Goal: Transaction & Acquisition: Purchase product/service

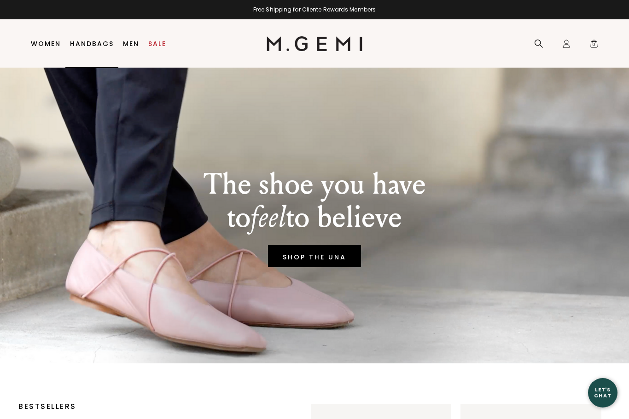
click at [93, 47] on link "Handbags" at bounding box center [92, 43] width 44 height 7
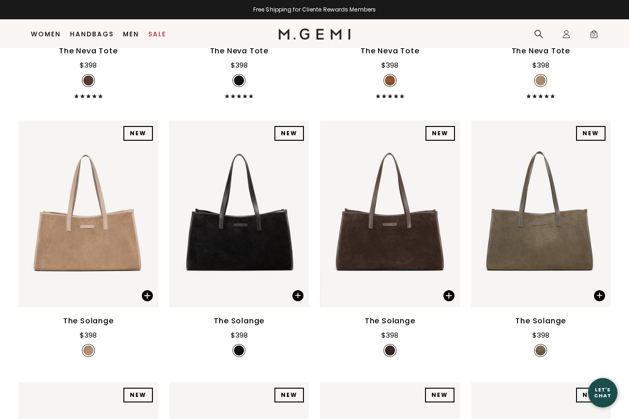
scroll to position [329, 0]
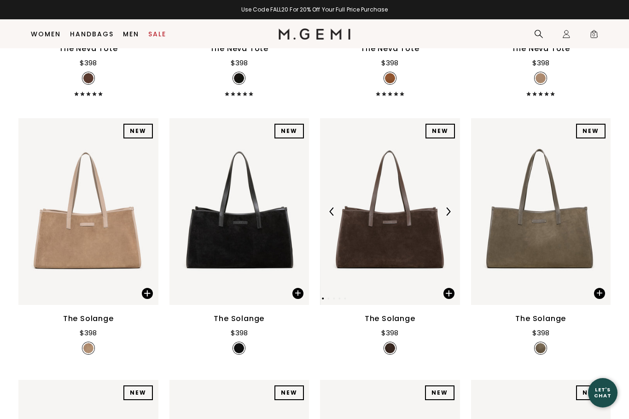
click at [445, 216] on img at bounding box center [448, 212] width 8 height 8
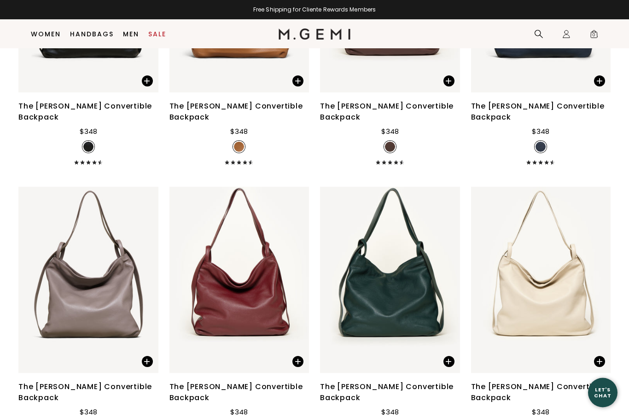
scroll to position [2445, 0]
click at [228, 390] on div "The [PERSON_NAME] Convertible Backpack" at bounding box center [239, 393] width 140 height 22
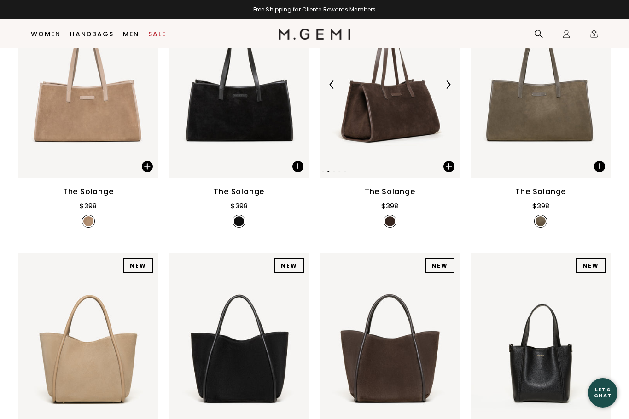
scroll to position [0, 0]
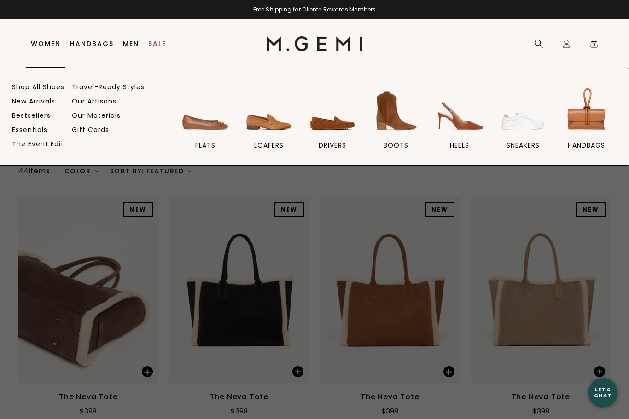
click at [330, 122] on img at bounding box center [333, 111] width 52 height 52
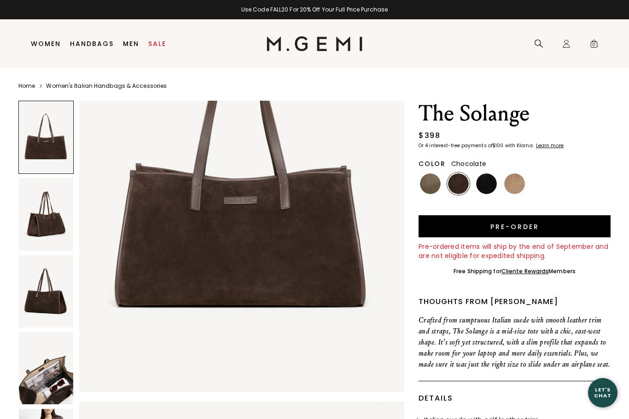
scroll to position [142, 0]
click at [41, 372] on img at bounding box center [46, 368] width 54 height 72
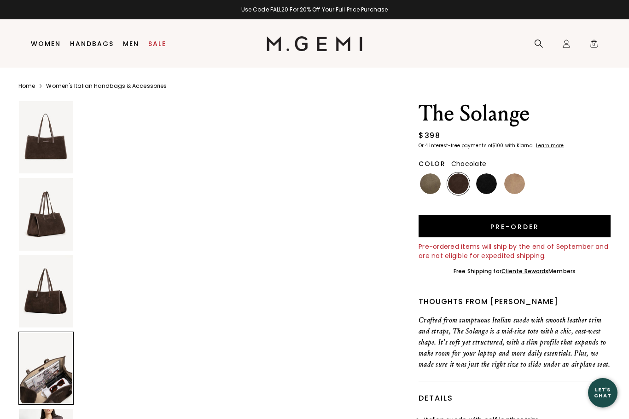
scroll to position [1438, 0]
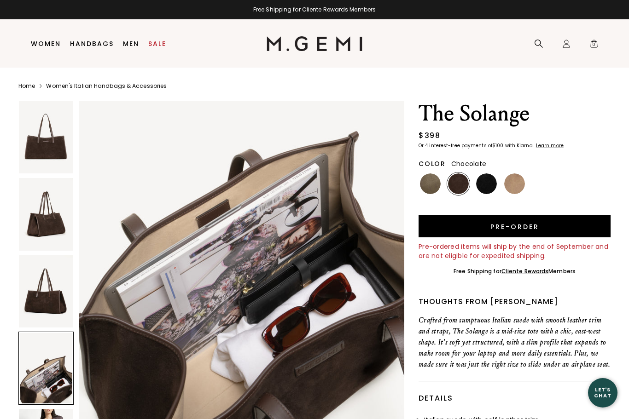
click at [50, 294] on img at bounding box center [46, 292] width 54 height 72
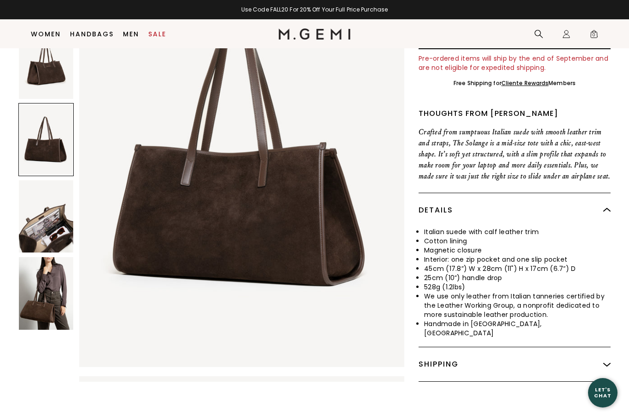
scroll to position [169, 0]
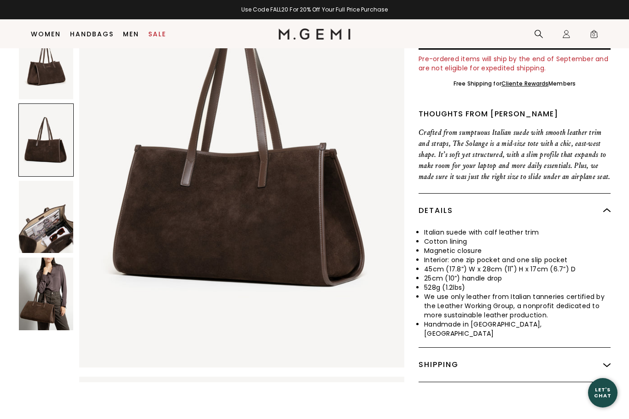
click at [46, 282] on img at bounding box center [46, 294] width 54 height 72
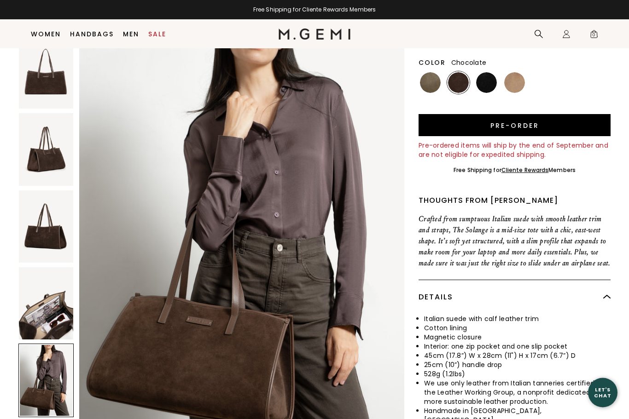
scroll to position [82, 0]
click at [434, 84] on img at bounding box center [430, 82] width 21 height 21
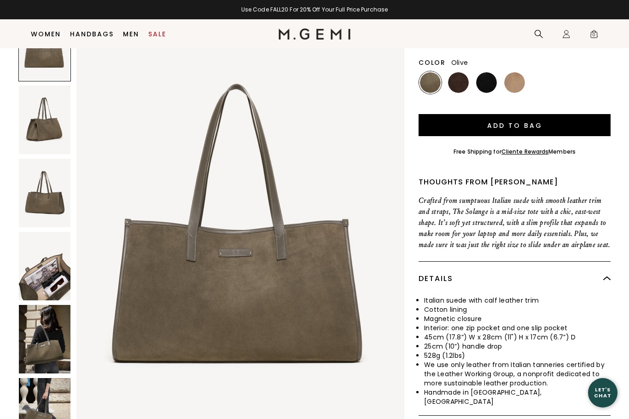
click at [44, 327] on img at bounding box center [45, 339] width 52 height 69
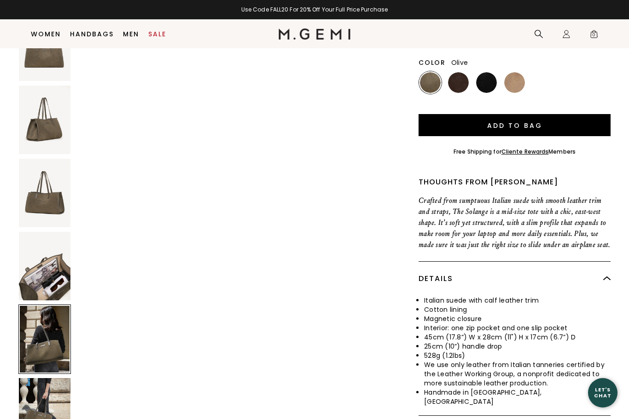
scroll to position [1786, 0]
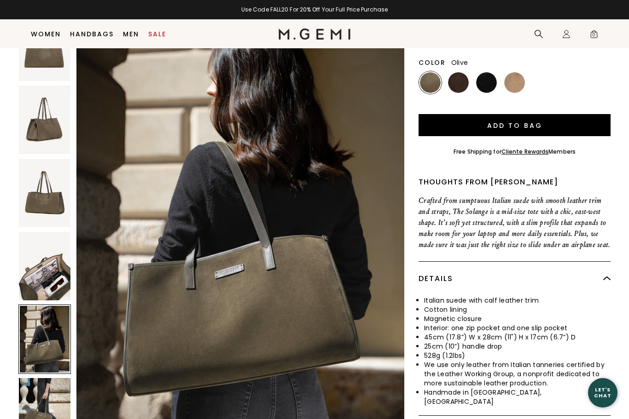
click at [43, 398] on img at bounding box center [45, 412] width 52 height 69
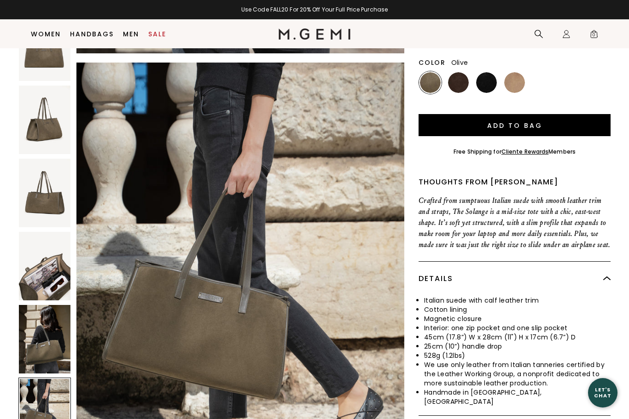
scroll to position [2232, 0]
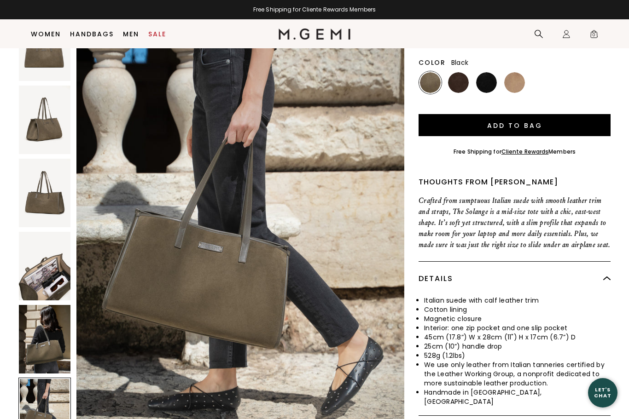
click at [485, 81] on img at bounding box center [486, 82] width 21 height 21
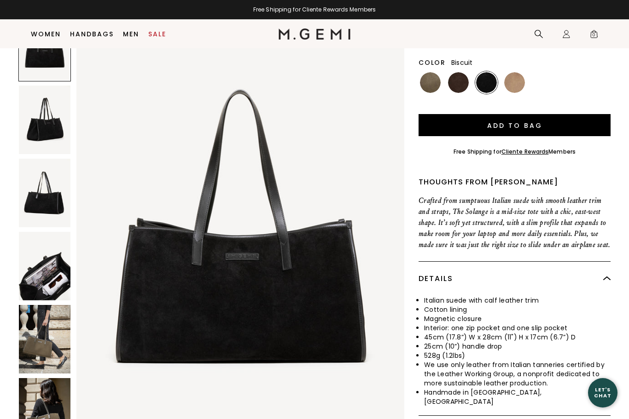
click at [519, 81] on img at bounding box center [514, 82] width 21 height 21
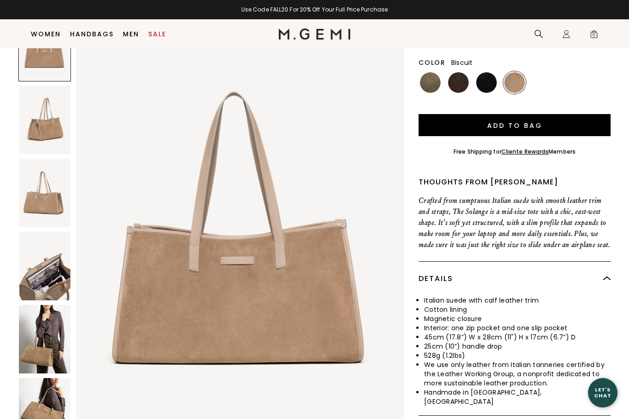
click at [47, 401] on img at bounding box center [45, 412] width 52 height 69
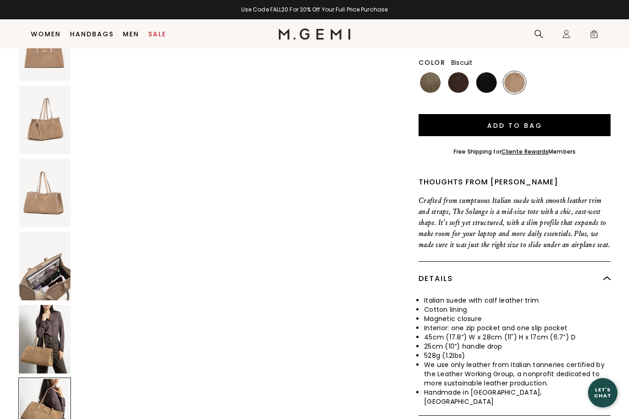
scroll to position [2232, 0]
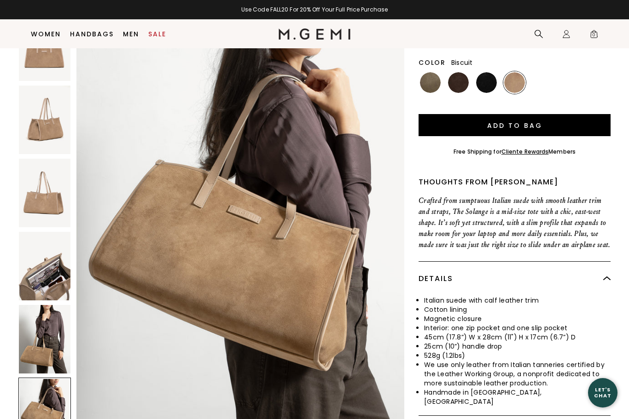
click at [46, 332] on img at bounding box center [45, 339] width 52 height 69
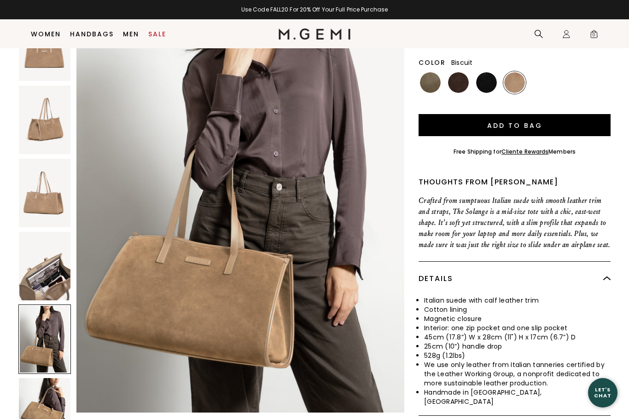
scroll to position [1786, 0]
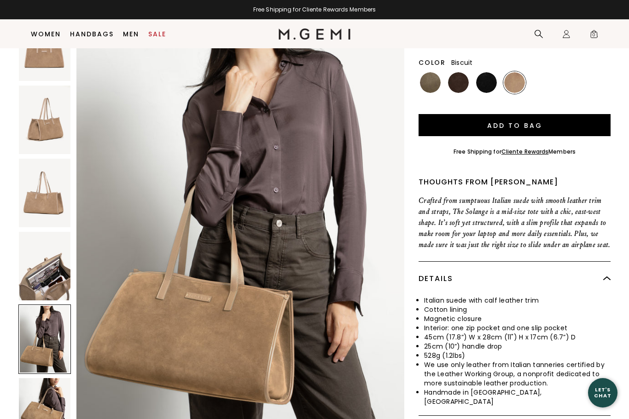
click at [459, 80] on img at bounding box center [458, 82] width 21 height 21
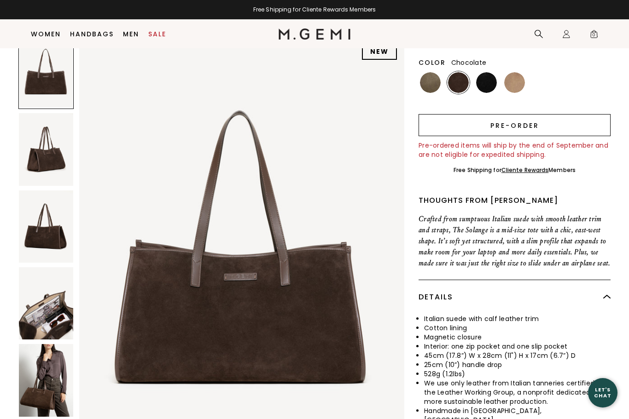
click at [533, 120] on button "Pre-order" at bounding box center [514, 125] width 192 height 22
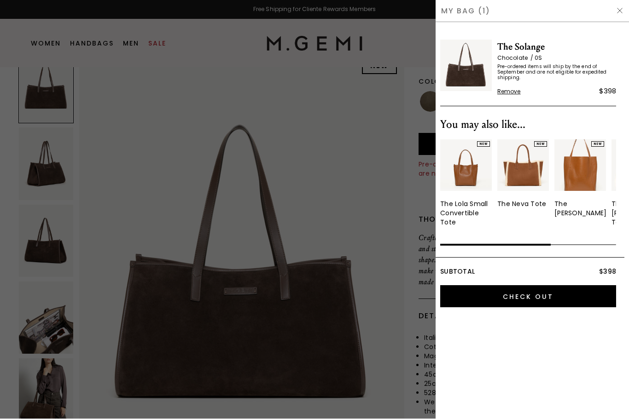
click at [623, 10] on img at bounding box center [619, 10] width 7 height 7
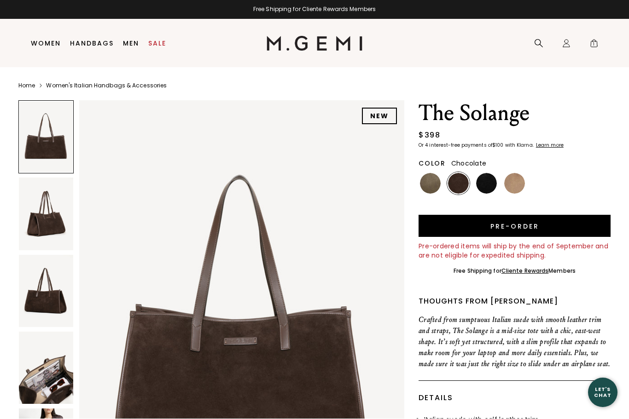
scroll to position [82, 0]
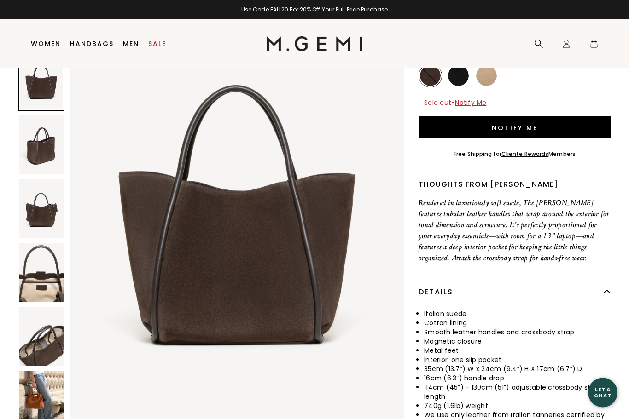
scroll to position [146, 0]
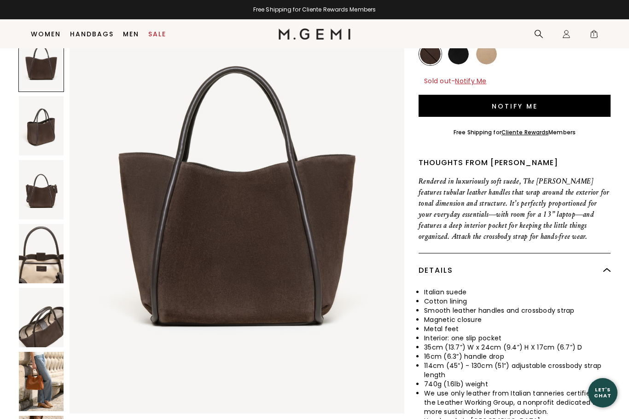
click at [48, 352] on img at bounding box center [41, 381] width 45 height 59
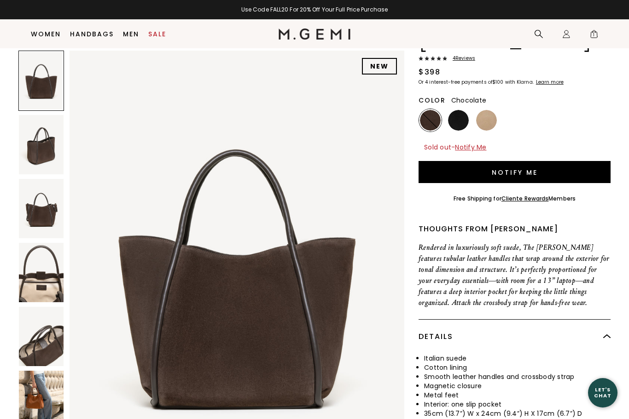
scroll to position [0, 0]
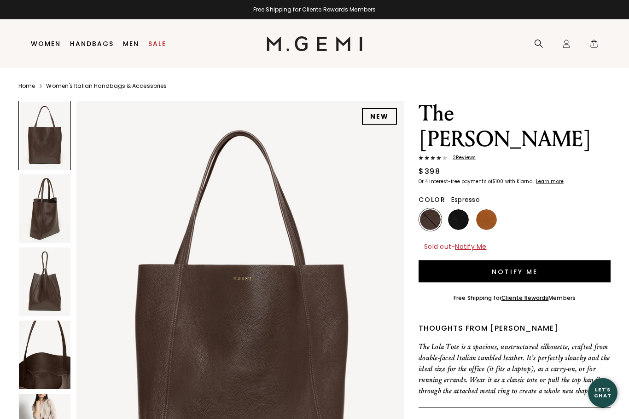
click at [45, 218] on img at bounding box center [45, 208] width 52 height 69
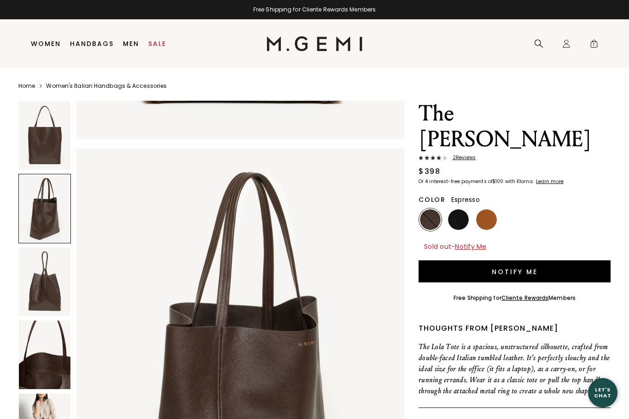
scroll to position [447, 0]
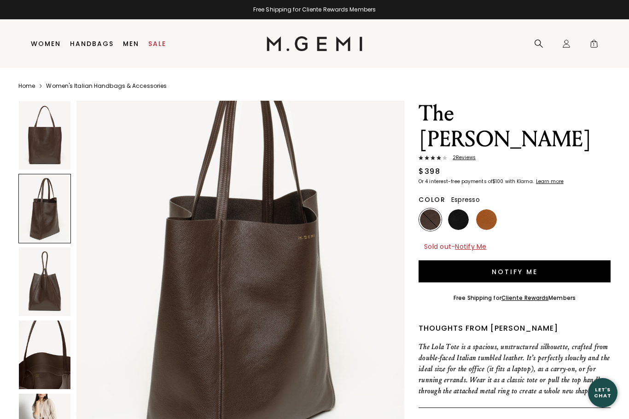
click at [50, 279] on img at bounding box center [45, 282] width 52 height 69
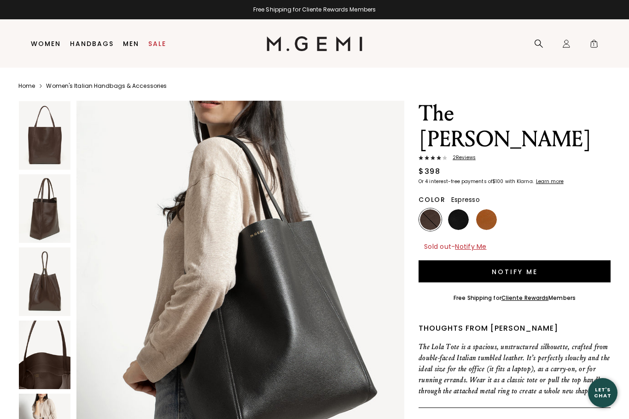
scroll to position [2241, 0]
click at [488, 209] on img at bounding box center [486, 219] width 21 height 21
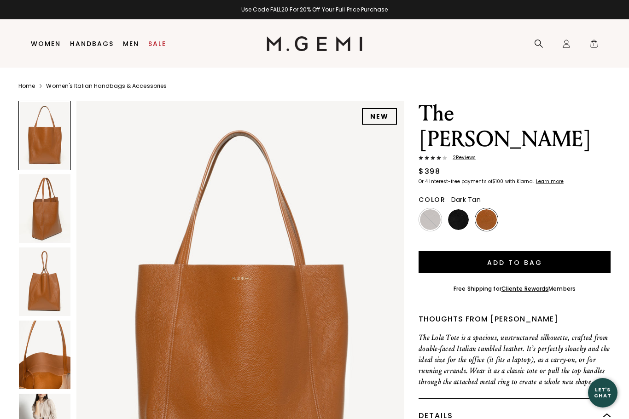
click at [425, 209] on img at bounding box center [430, 219] width 21 height 21
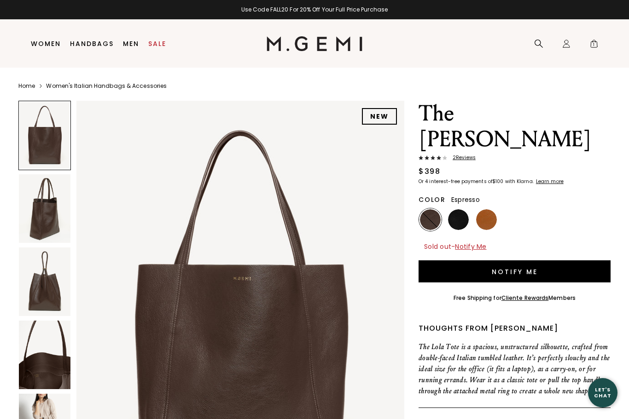
click at [486, 261] on button "Notify Me" at bounding box center [514, 272] width 192 height 22
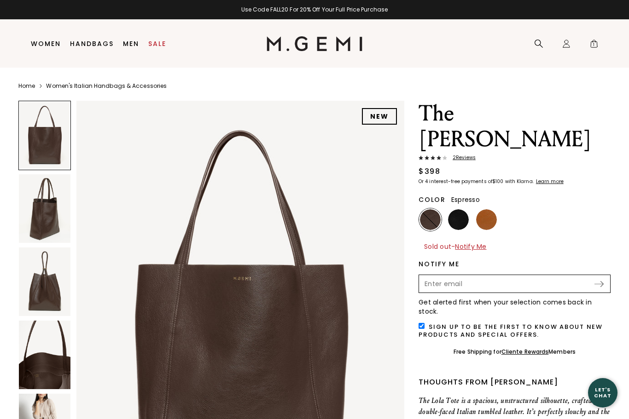
click at [450, 276] on input "Enter your email address to be notified when your selection is back in stock" at bounding box center [507, 284] width 174 height 16
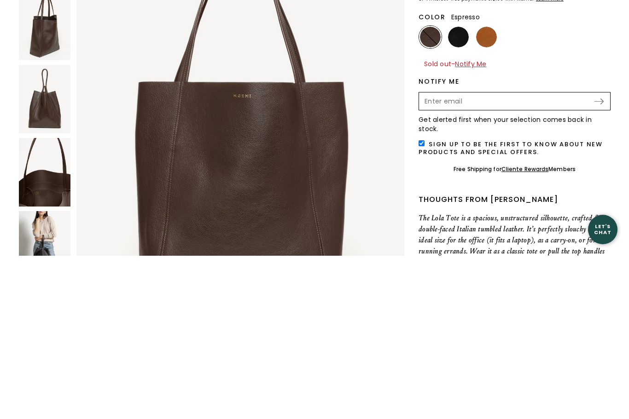
type input "sherri.chou@gmail.com"
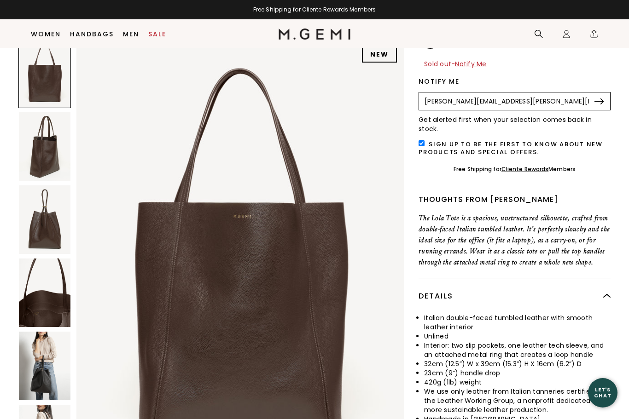
click at [598, 99] on img at bounding box center [598, 102] width 9 height 6
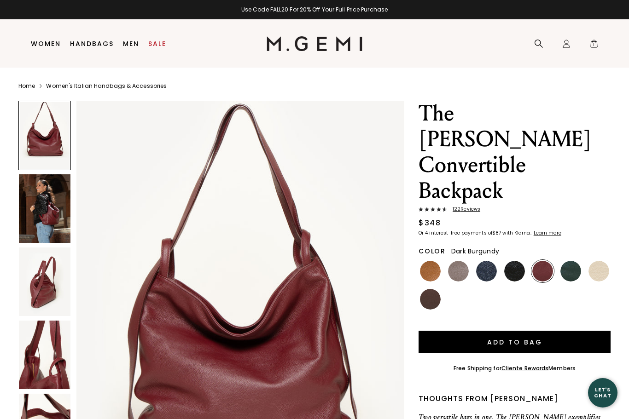
click at [51, 221] on img at bounding box center [45, 208] width 52 height 69
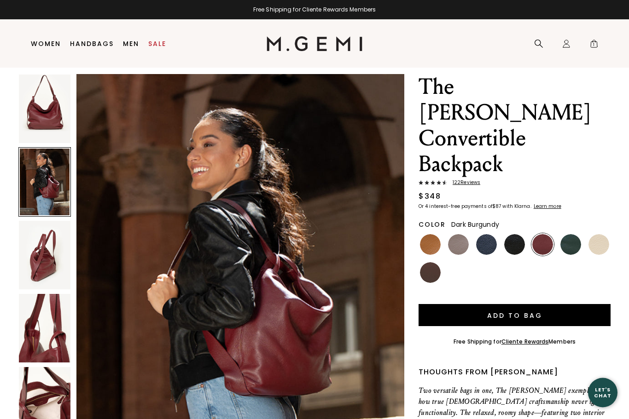
scroll to position [27, 0]
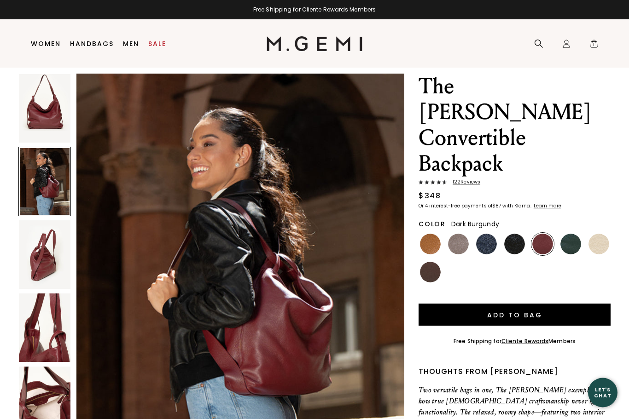
click at [44, 256] on img at bounding box center [45, 255] width 52 height 69
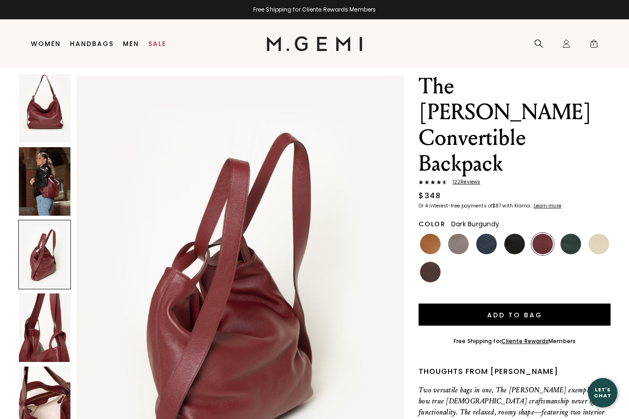
scroll to position [893, 0]
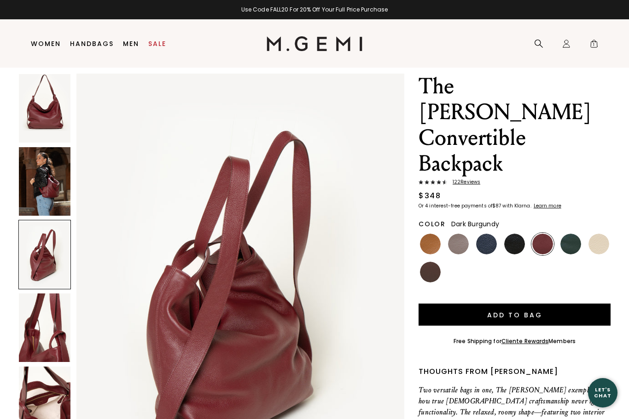
click at [51, 322] on img at bounding box center [45, 328] width 52 height 69
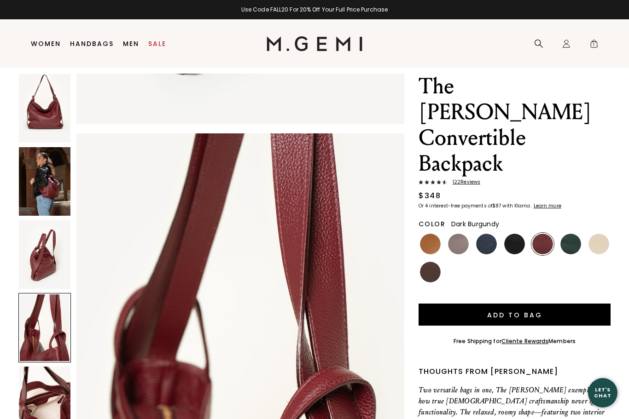
scroll to position [1339, 0]
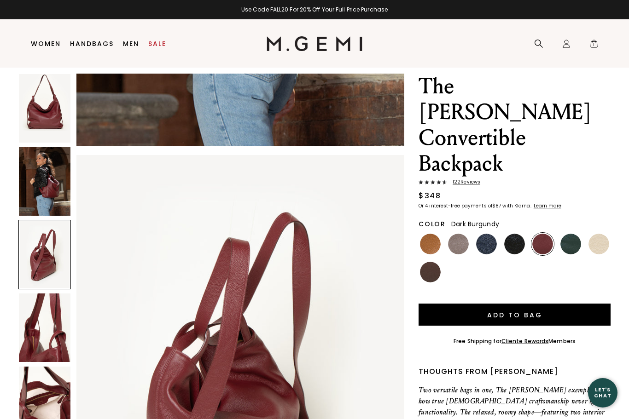
click at [459, 304] on button "Add to Bag" at bounding box center [514, 315] width 192 height 22
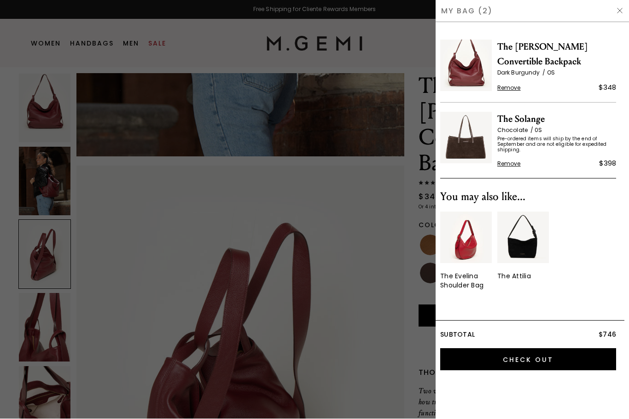
scroll to position [0, 0]
click at [622, 9] on img at bounding box center [619, 10] width 7 height 7
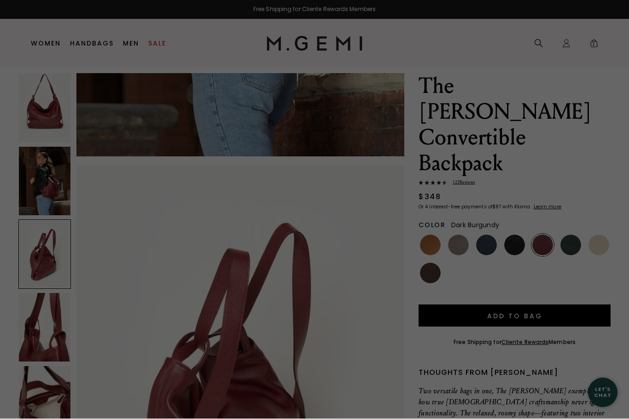
scroll to position [27, 0]
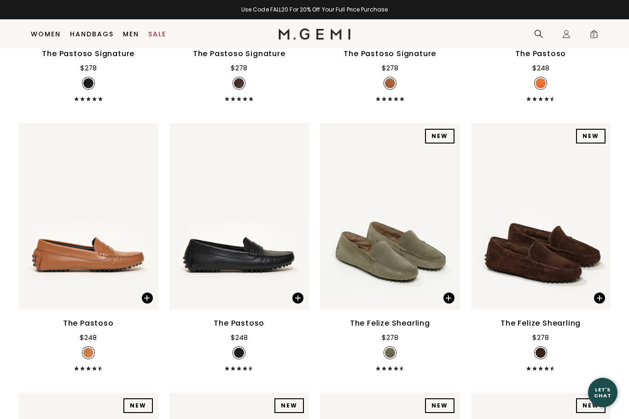
scroll to position [1471, 0]
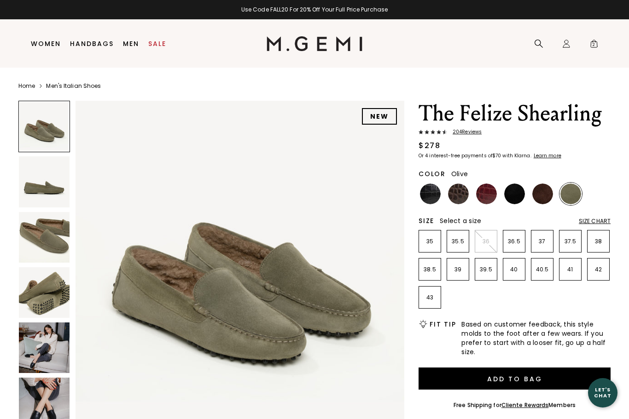
click at [57, 347] on img at bounding box center [44, 348] width 51 height 51
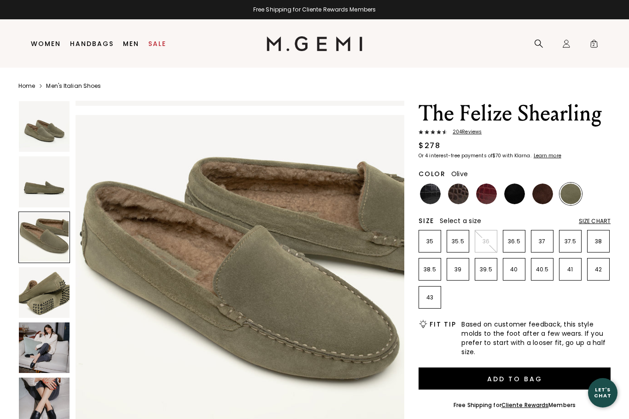
scroll to position [658, 0]
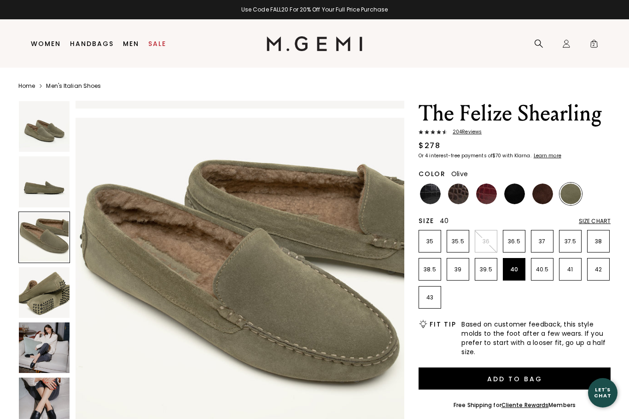
click at [513, 269] on p "40" at bounding box center [514, 269] width 22 height 7
click at [531, 374] on button "Add to Bag" at bounding box center [514, 379] width 192 height 22
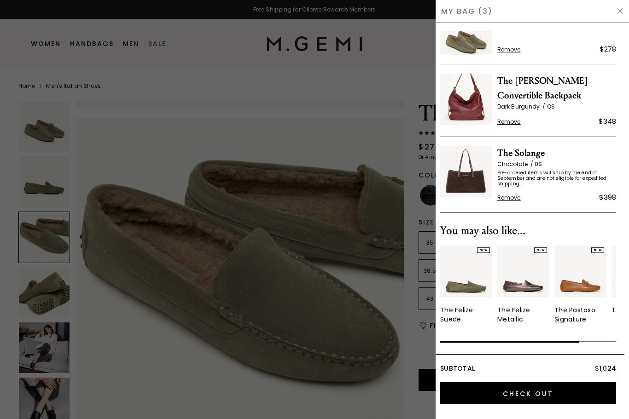
scroll to position [37, 0]
click at [624, 7] on div "My Bag (3)" at bounding box center [532, 11] width 193 height 23
click at [621, 11] on img at bounding box center [619, 10] width 7 height 7
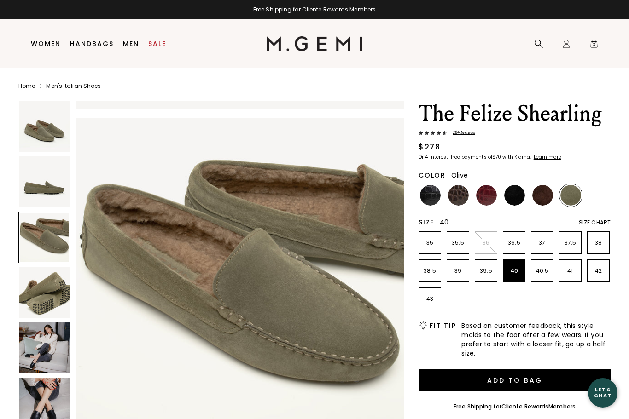
click at [455, 194] on img at bounding box center [458, 195] width 21 height 21
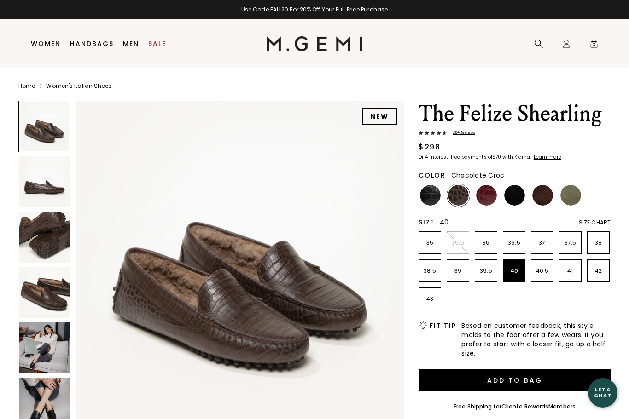
click at [540, 192] on img at bounding box center [542, 195] width 21 height 21
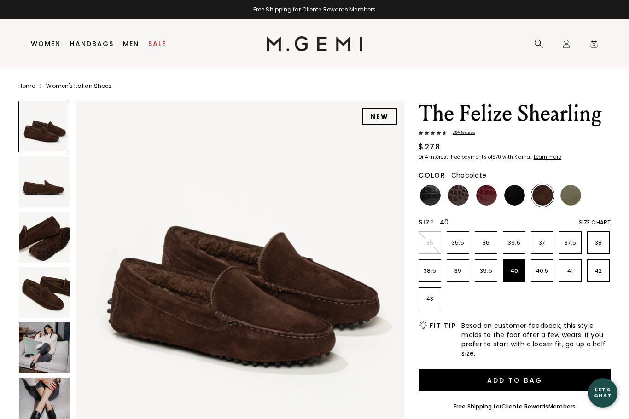
click at [530, 378] on button "Add to Bag" at bounding box center [514, 380] width 192 height 22
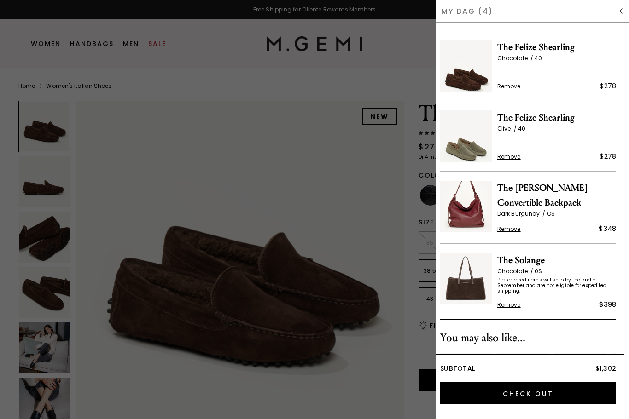
click at [538, 390] on input "Check Out" at bounding box center [528, 394] width 176 height 22
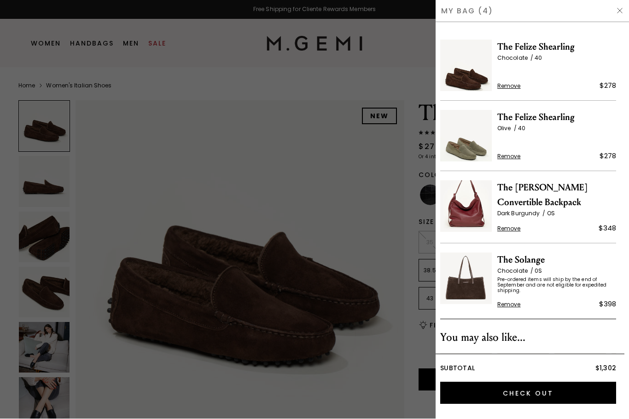
click at [471, 284] on img at bounding box center [466, 279] width 52 height 52
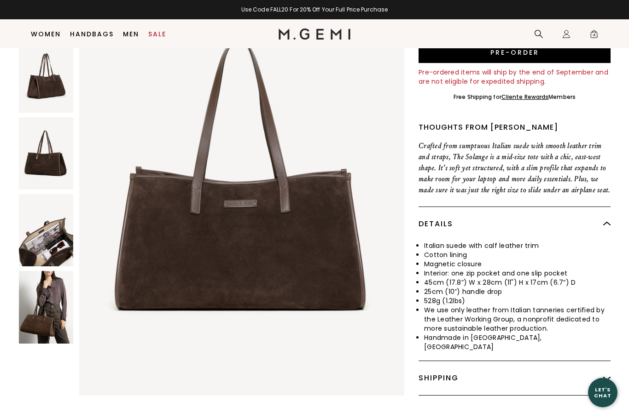
scroll to position [175, 0]
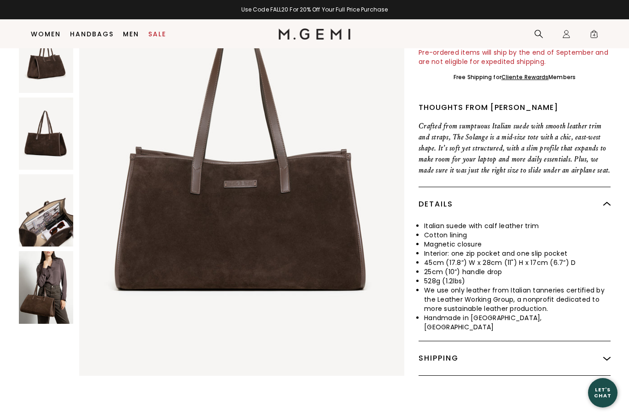
click at [41, 277] on img at bounding box center [46, 287] width 54 height 72
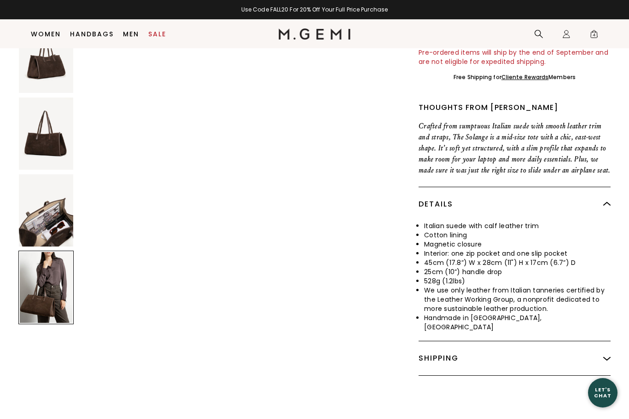
scroll to position [1770, 0]
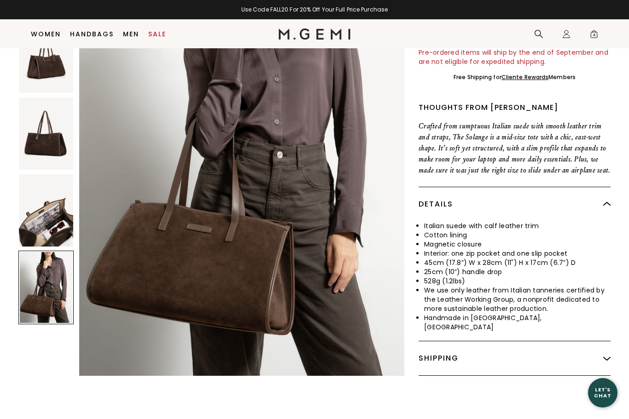
click at [47, 220] on img at bounding box center [46, 210] width 54 height 72
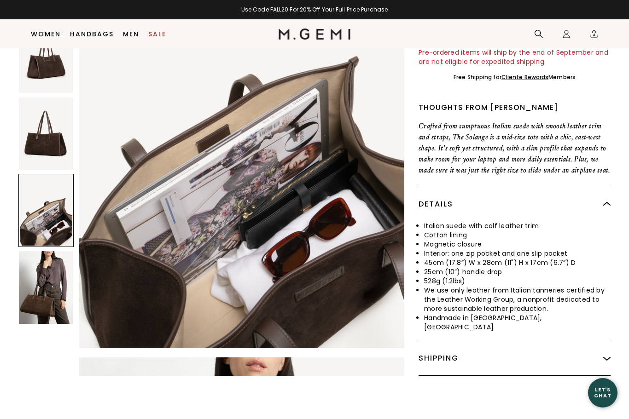
scroll to position [1328, 0]
